Goal: Information Seeking & Learning: Learn about a topic

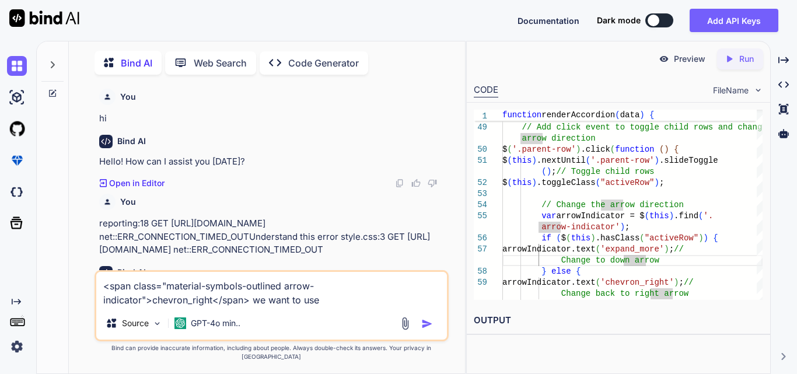
scroll to position [0, 4]
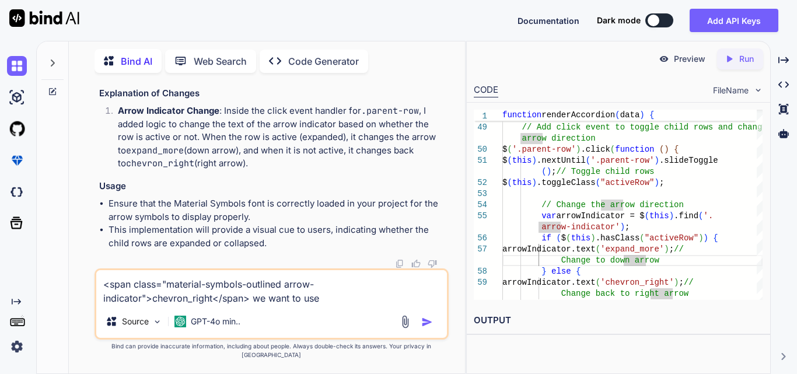
click at [82, 296] on div "You hi Bind AI Hello! How can I assist you [DATE]? Created with Pixso. Open in …" at bounding box center [271, 227] width 387 height 291
drag, startPoint x: 157, startPoint y: 305, endPoint x: 67, endPoint y: 294, distance: 91.1
click at [67, 294] on div "Bind AI Web Search Created with Pixso. Code Generator You hi Bind AI Hello! How…" at bounding box center [251, 207] width 428 height 334
paste textarea "<?php namespace App\Exports; use App\Models\InsuranceVerification; use Maatwebs…"
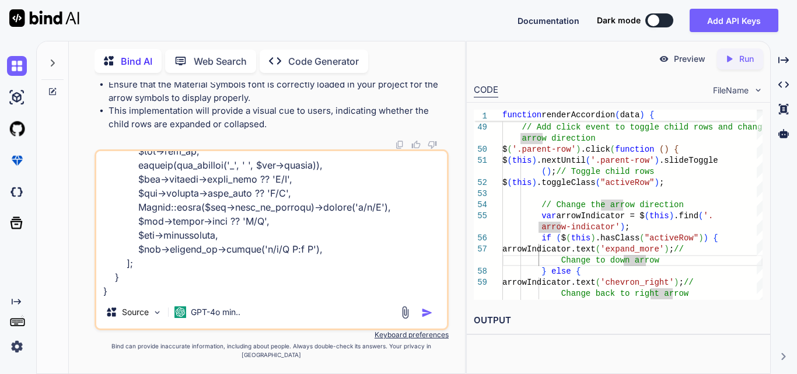
scroll to position [1008, 0]
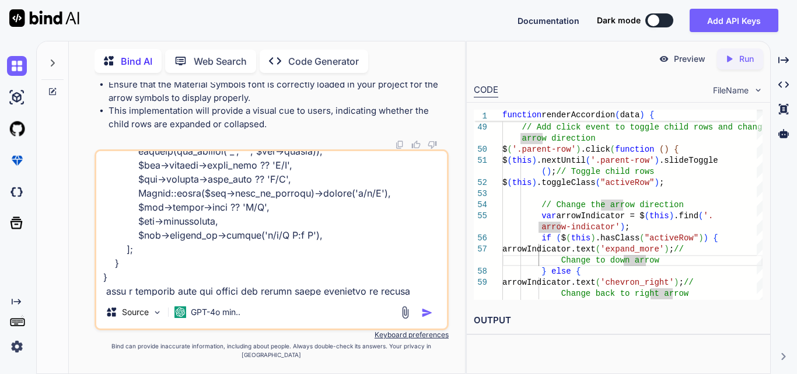
type textarea "<?php namespace App\Exports; use App\Models\InsuranceVerification; use Maatwebs…"
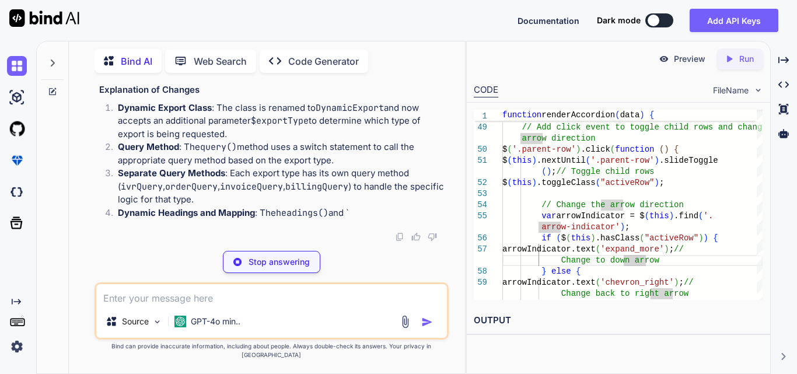
scroll to position [65134, 0]
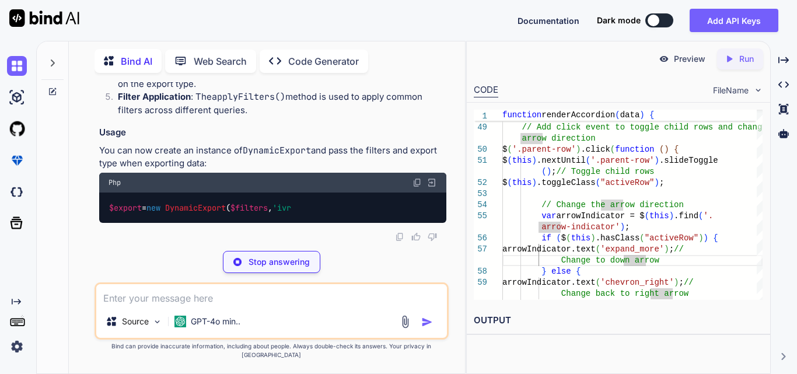
drag, startPoint x: 156, startPoint y: 132, endPoint x: 267, endPoint y: 218, distance: 139.7
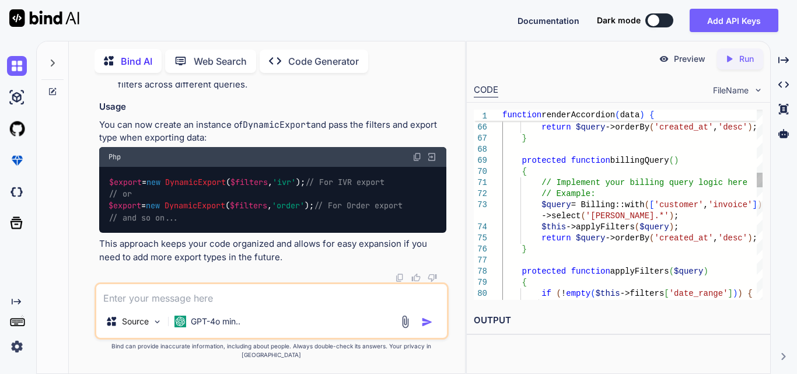
scroll to position [65309, 0]
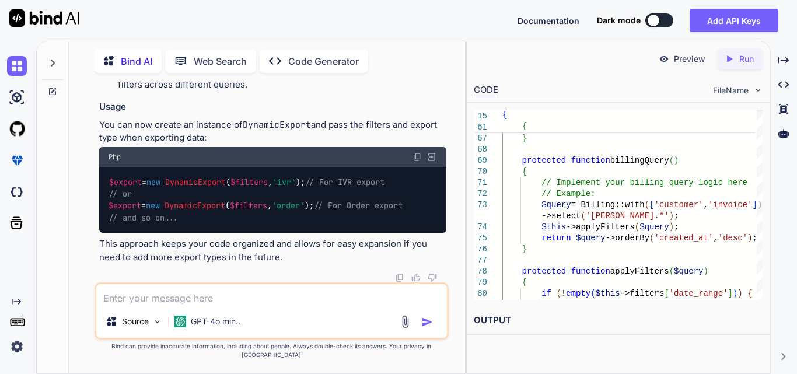
drag, startPoint x: 150, startPoint y: 165, endPoint x: 259, endPoint y: 173, distance: 108.9
drag, startPoint x: 148, startPoint y: 189, endPoint x: 310, endPoint y: 167, distance: 163.7
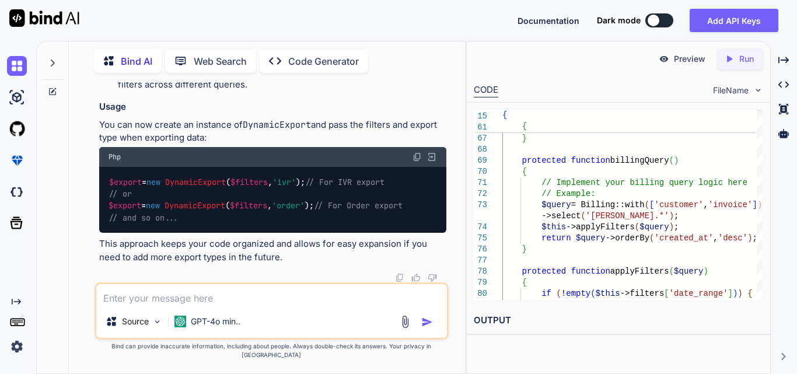
scroll to position [64726, 0]
drag, startPoint x: 207, startPoint y: 128, endPoint x: 355, endPoint y: 138, distance: 148.6
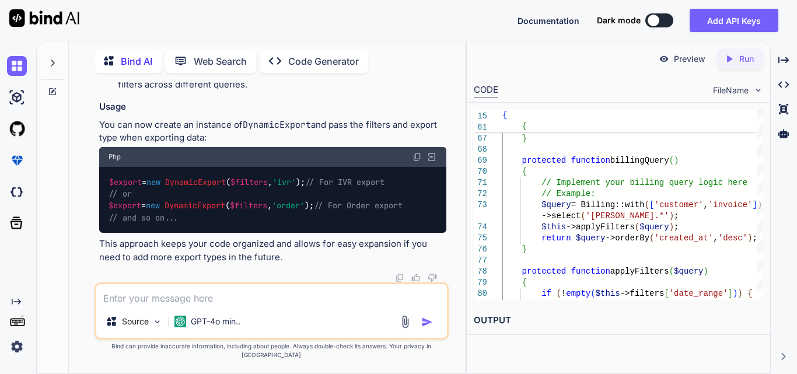
drag, startPoint x: 200, startPoint y: 141, endPoint x: 333, endPoint y: 166, distance: 136.1
drag, startPoint x: 106, startPoint y: 187, endPoint x: 303, endPoint y: 267, distance: 212.3
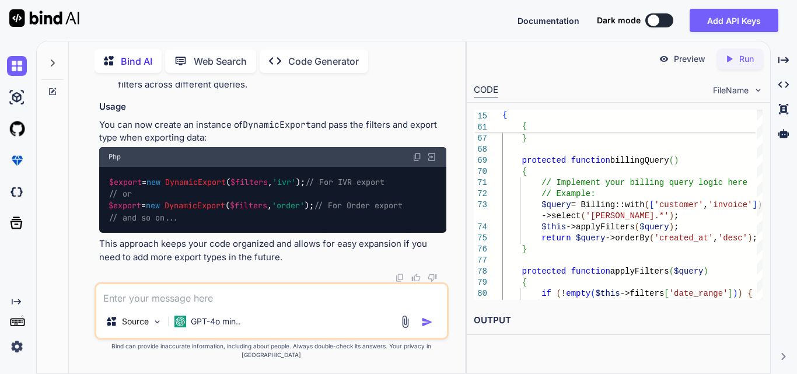
drag, startPoint x: 128, startPoint y: 182, endPoint x: 368, endPoint y: 182, distance: 240.4
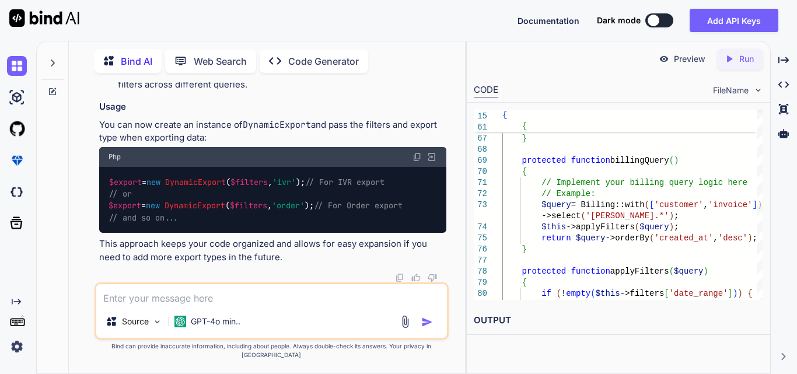
drag, startPoint x: 118, startPoint y: 116, endPoint x: 151, endPoint y: 173, distance: 65.9
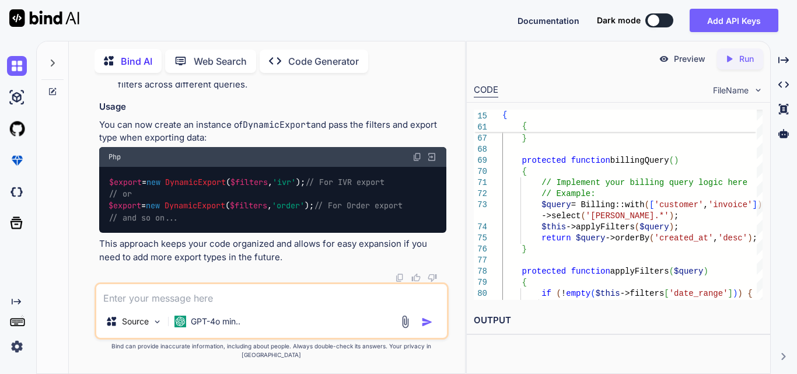
drag, startPoint x: 127, startPoint y: 143, endPoint x: 205, endPoint y: 230, distance: 117.0
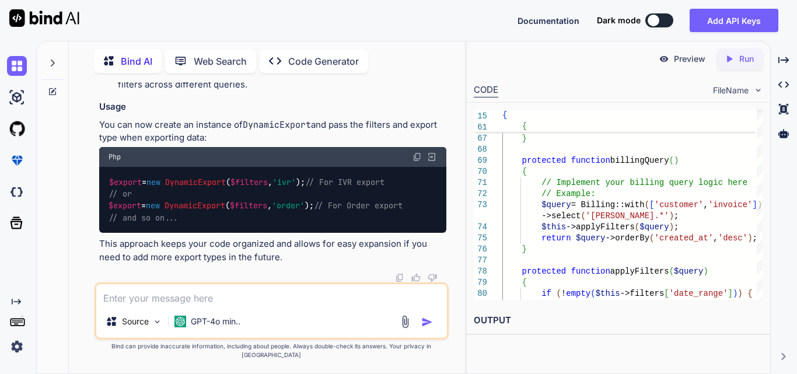
drag, startPoint x: 145, startPoint y: 162, endPoint x: 422, endPoint y: 169, distance: 276.7
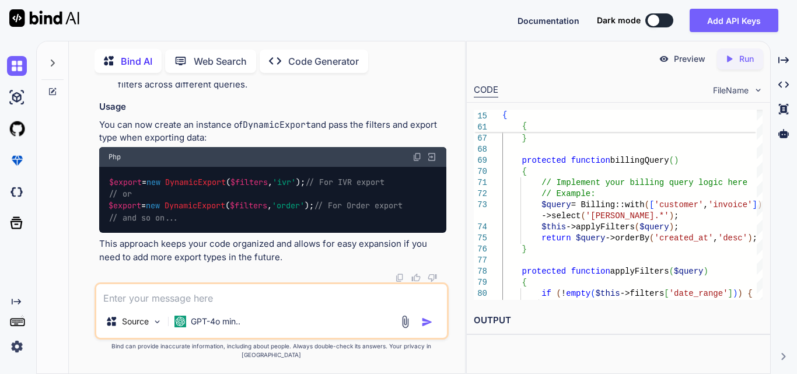
drag, startPoint x: 138, startPoint y: 158, endPoint x: 341, endPoint y: 226, distance: 214.3
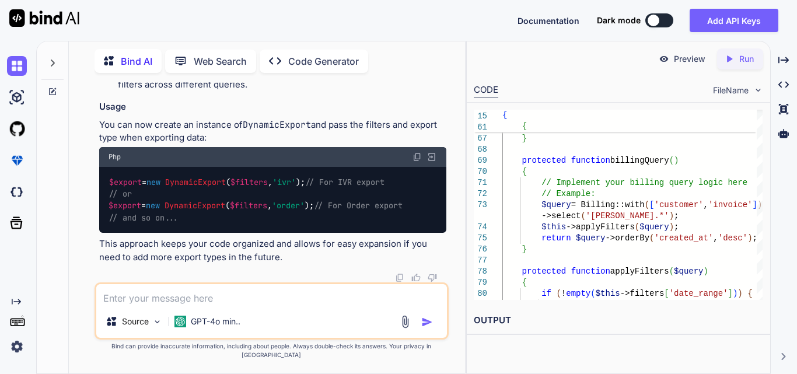
drag, startPoint x: 125, startPoint y: 144, endPoint x: 168, endPoint y: 234, distance: 100.0
drag, startPoint x: 299, startPoint y: 214, endPoint x: 136, endPoint y: 163, distance: 171.1
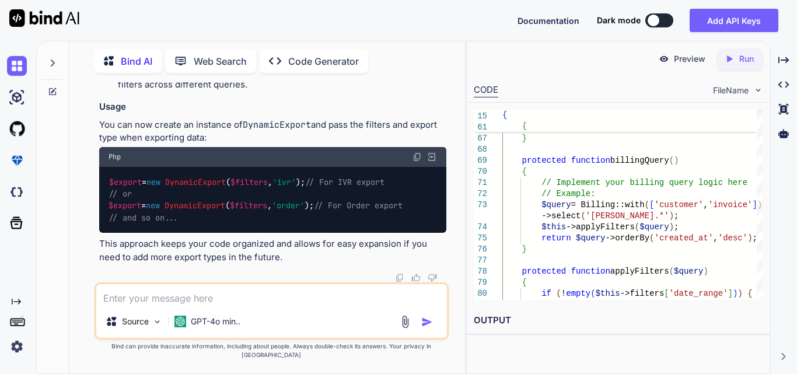
click at [201, 305] on textarea at bounding box center [271, 294] width 351 height 21
paste textarea "<div class="clinicData"> <div class="d-flex align-items-center justify-content-…"
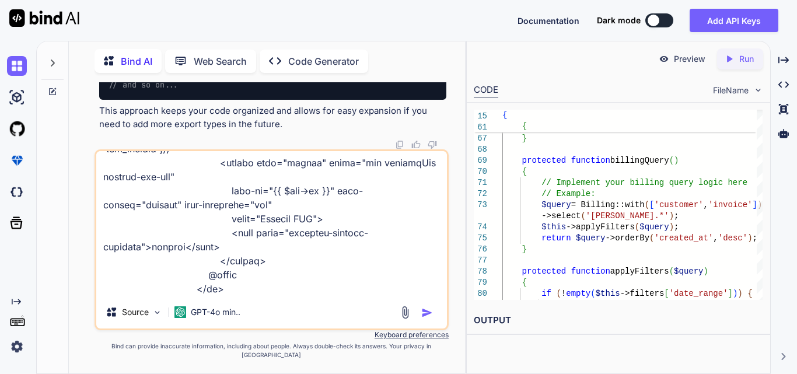
scroll to position [1583, 0]
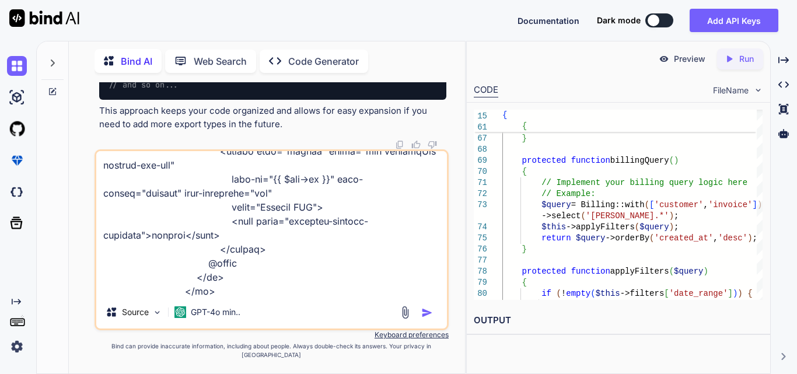
type textarea "<div class="clinicData"> <div class="d-flex align-items-center justify-content-…"
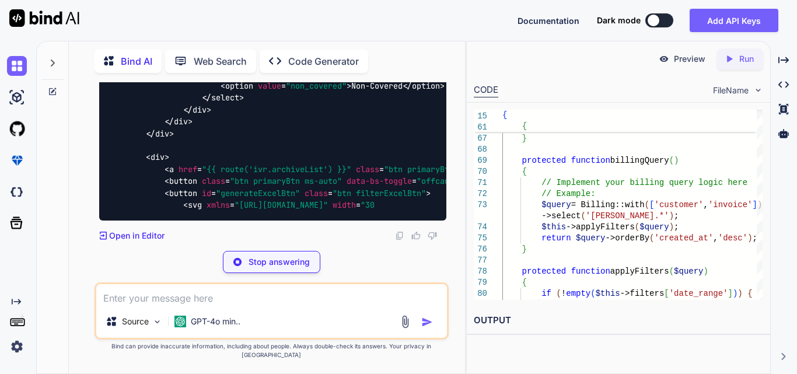
scroll to position [68384, 0]
drag, startPoint x: 262, startPoint y: 203, endPoint x: 226, endPoint y: 196, distance: 36.9
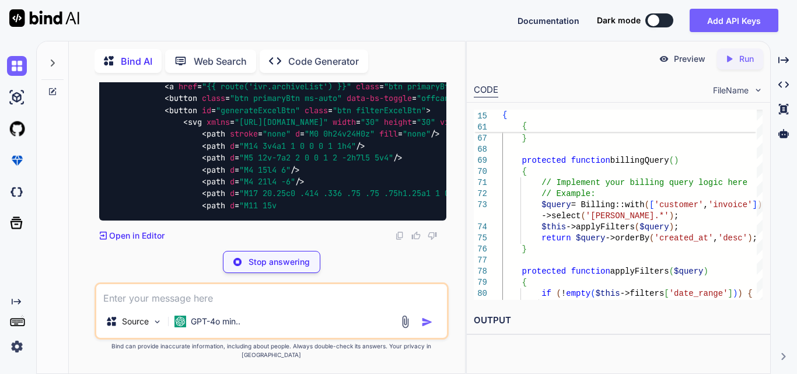
drag, startPoint x: 223, startPoint y: 147, endPoint x: 327, endPoint y: 148, distance: 103.9
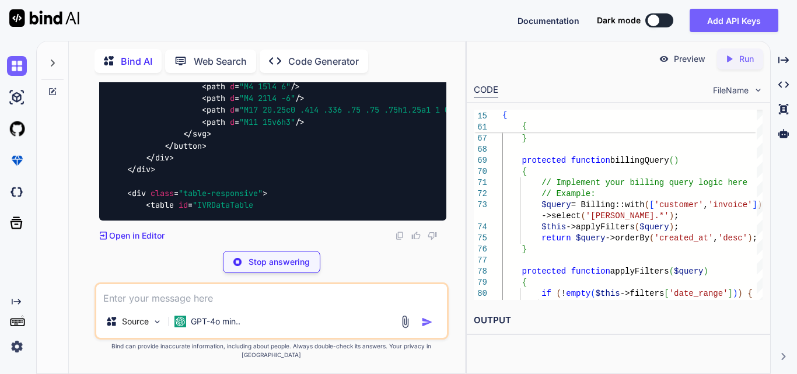
click at [198, 305] on textarea at bounding box center [271, 294] width 351 height 21
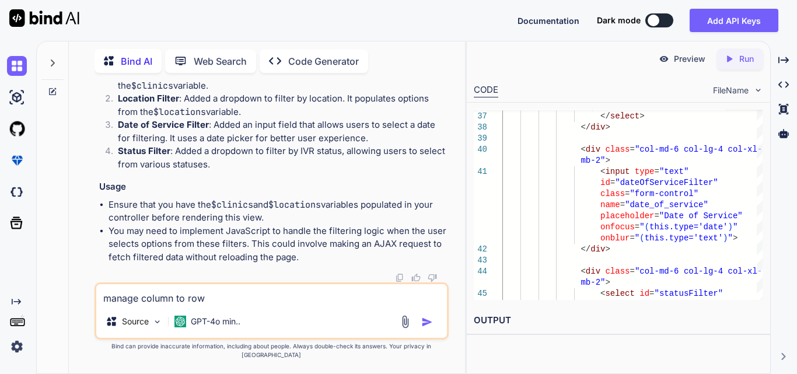
type textarea "manage column to row"
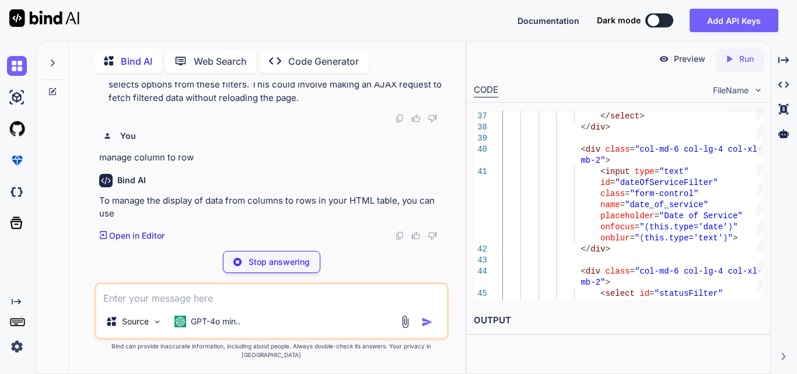
scroll to position [68580, 0]
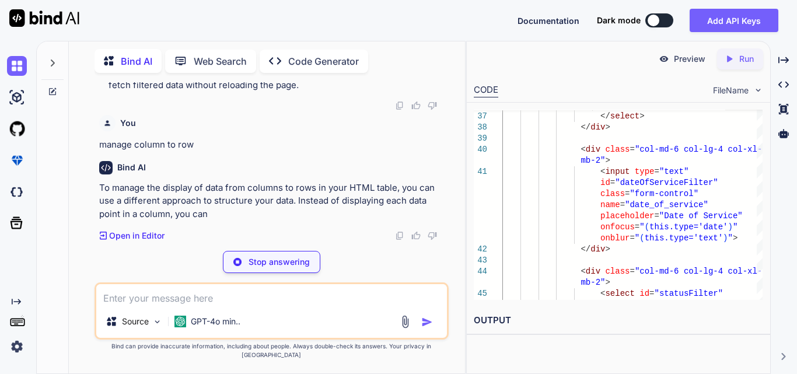
drag, startPoint x: 277, startPoint y: 131, endPoint x: 206, endPoint y: 160, distance: 76.9
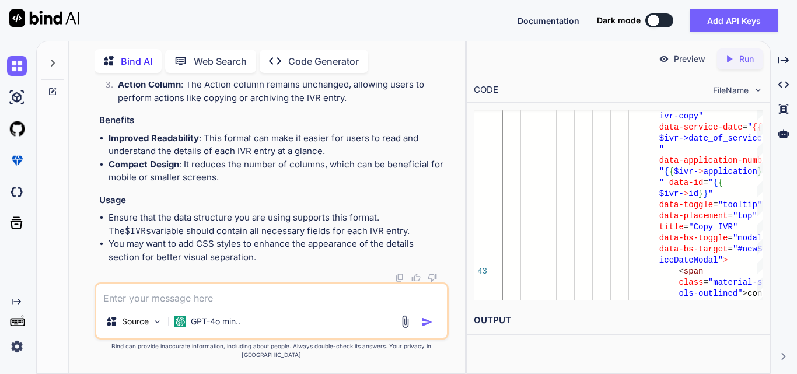
scroll to position [68347, 0]
drag, startPoint x: 158, startPoint y: 174, endPoint x: 205, endPoint y: 250, distance: 89.2
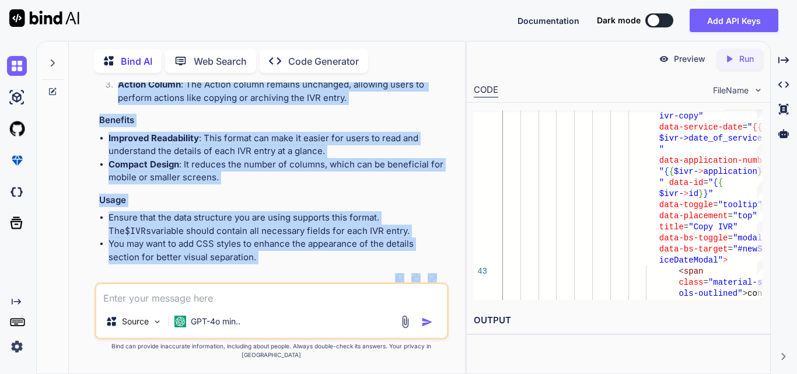
scroll to position [68872, 0]
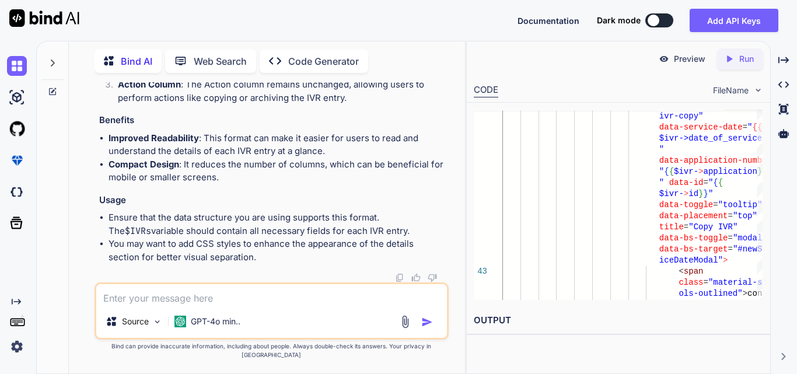
drag, startPoint x: 160, startPoint y: 174, endPoint x: 237, endPoint y: 249, distance: 106.9
drag, startPoint x: 142, startPoint y: 218, endPoint x: 236, endPoint y: 229, distance: 94.0
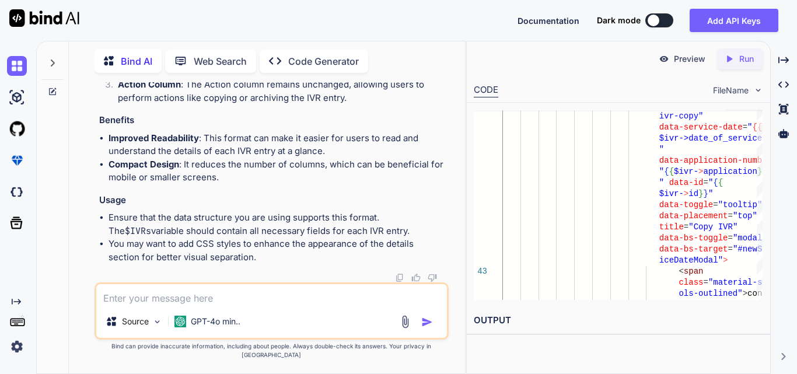
drag, startPoint x: 176, startPoint y: 204, endPoint x: 159, endPoint y: 160, distance: 46.9
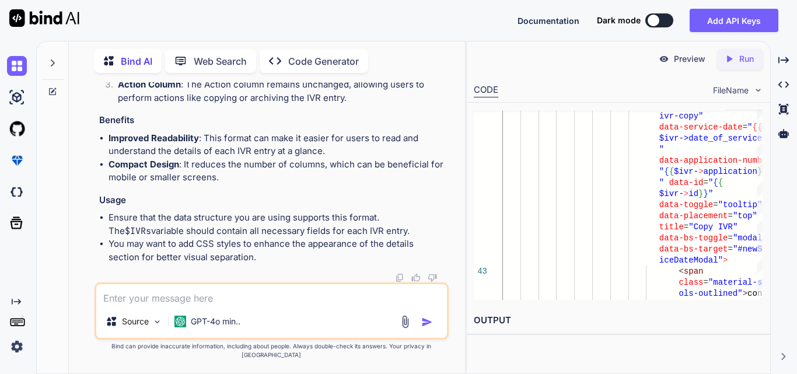
drag, startPoint x: 195, startPoint y: 187, endPoint x: 147, endPoint y: 285, distance: 109.1
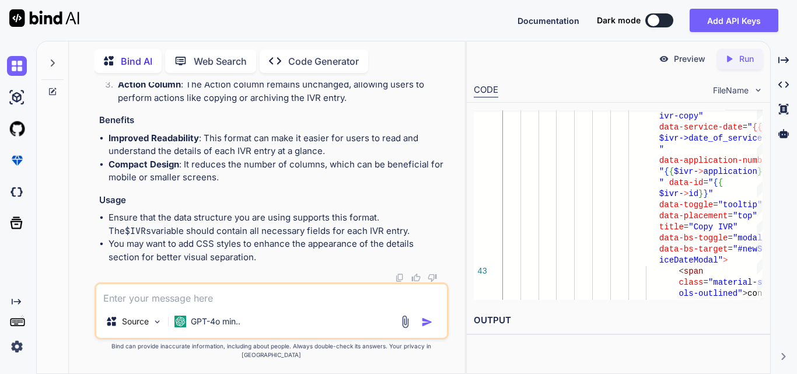
copy code "< div class = "row" > < div class = "col-md-6 col-lg-4 col-xl-3 mb-2" > < selec…"
drag, startPoint x: 158, startPoint y: 175, endPoint x: 235, endPoint y: 173, distance: 77.6
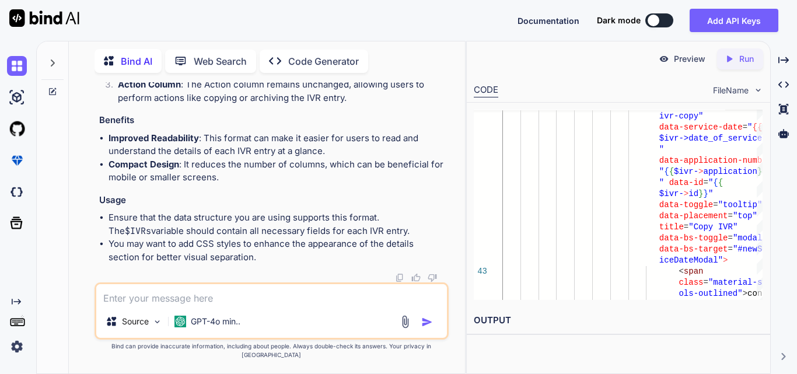
copy code "< div class = "row" >"
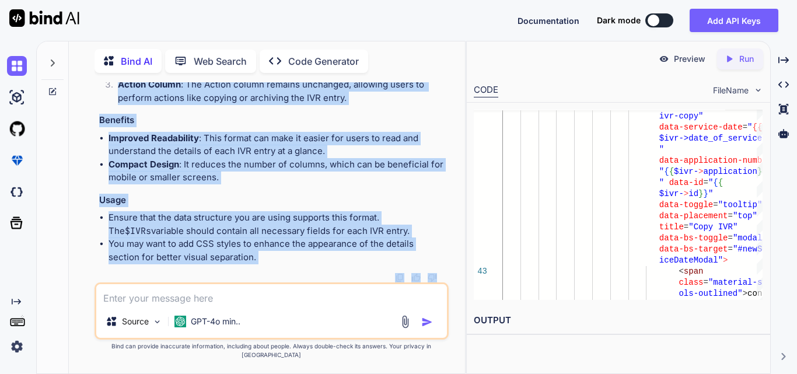
scroll to position [70360, 0]
drag, startPoint x: 107, startPoint y: 114, endPoint x: 319, endPoint y: 224, distance: 238.6
click at [299, 293] on div "You hi Bind AI Hello! How can I assist you [DATE]? Created with Pixso. Open in …" at bounding box center [272, 227] width 354 height 291
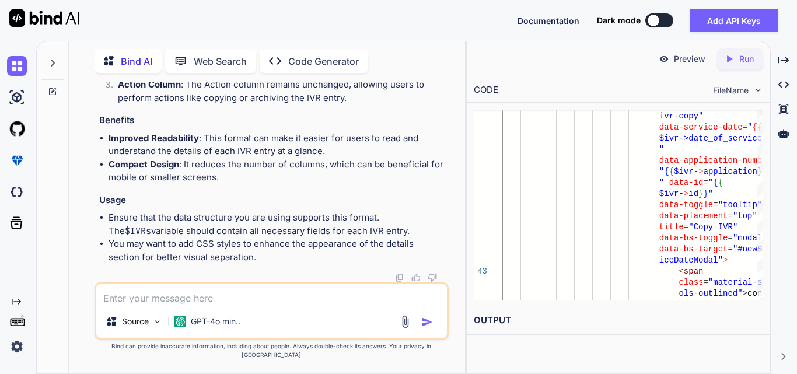
scroll to position [70113, 0]
drag, startPoint x: 159, startPoint y: 155, endPoint x: 227, endPoint y: 226, distance: 98.7
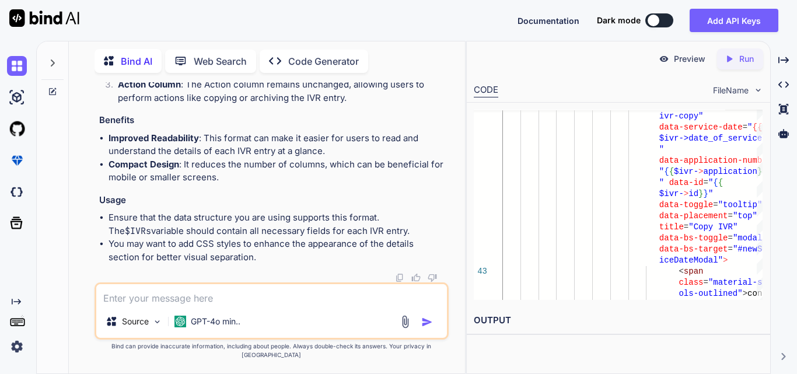
drag, startPoint x: 175, startPoint y: 116, endPoint x: 252, endPoint y: 274, distance: 175.9
copy code "< div class = "col-md-6 col-lg-4 col-xl-3 mb-2" > < select id = "reportType" cl…"
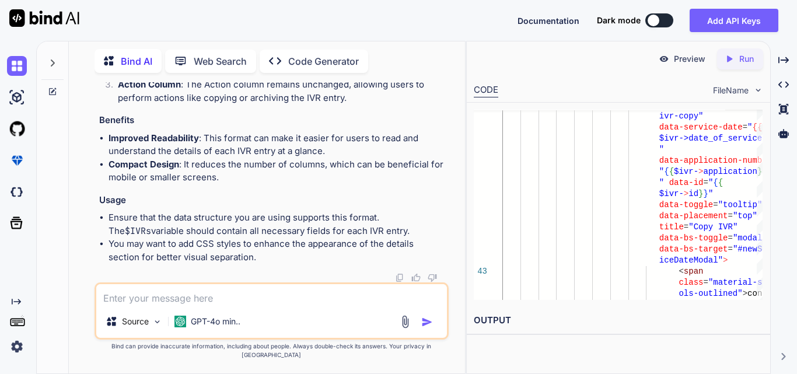
drag, startPoint x: 173, startPoint y: 117, endPoint x: 246, endPoint y: 271, distance: 170.5
copy code "< div class = "col-md-6 col-lg-4 col-xl-3 mb-2" > < select id = "reportType" cl…"
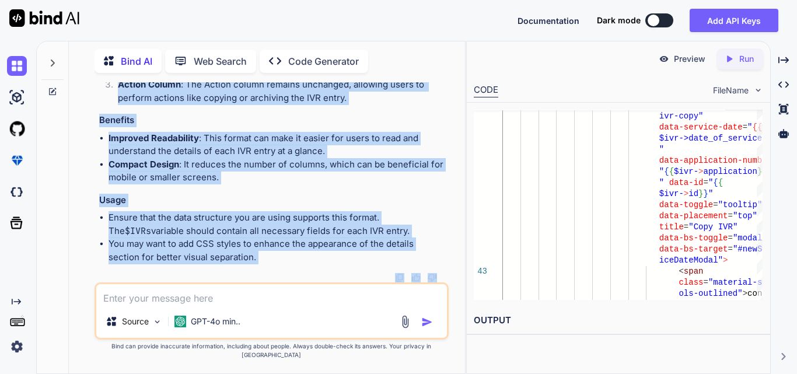
scroll to position [68850, 0]
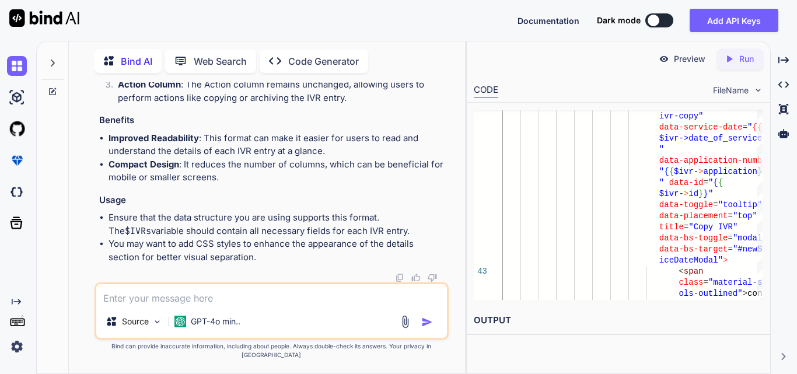
drag, startPoint x: 184, startPoint y: 156, endPoint x: 284, endPoint y: 256, distance: 141.1
copy code "< div class = "col-md-6 col-lg-4 col-xl-3 mb-2" > < select id = "clinicFilter" …"
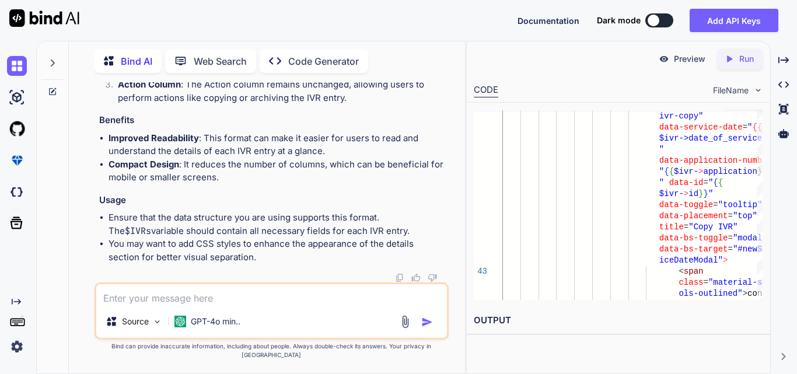
drag, startPoint x: 180, startPoint y: 147, endPoint x: 222, endPoint y: 261, distance: 121.1
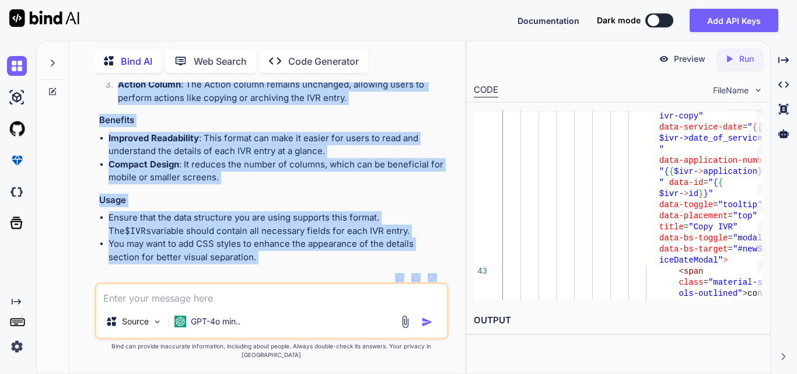
scroll to position [68874, 0]
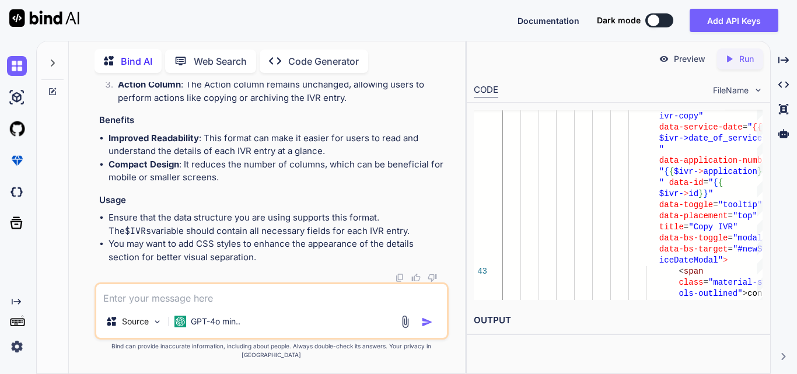
drag, startPoint x: 177, startPoint y: 149, endPoint x: 246, endPoint y: 233, distance: 108.7
copy code "< div class = "col-md-6 col-lg-4 col-xl-3 mb-2" > < select id = "reportType" cl…"
